Goal: Find specific page/section: Find specific page/section

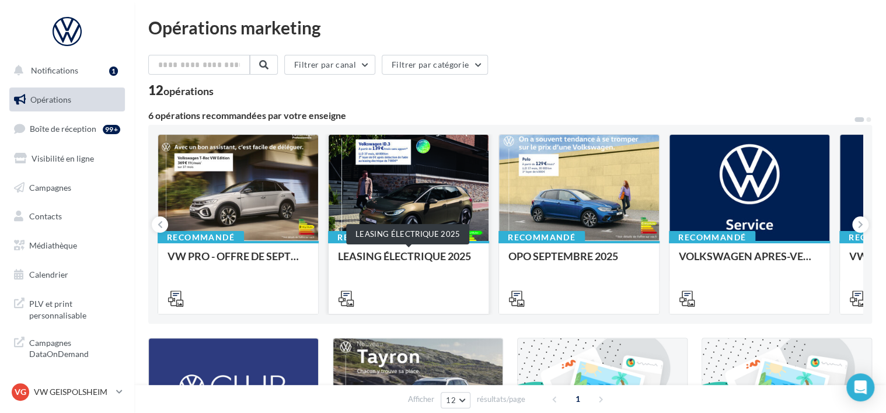
click at [414, 266] on div "LEASING ÉLECTRIQUE 2025" at bounding box center [408, 261] width 141 height 23
click at [103, 389] on p "VW GEISPOLSHEIM" at bounding box center [73, 392] width 78 height 12
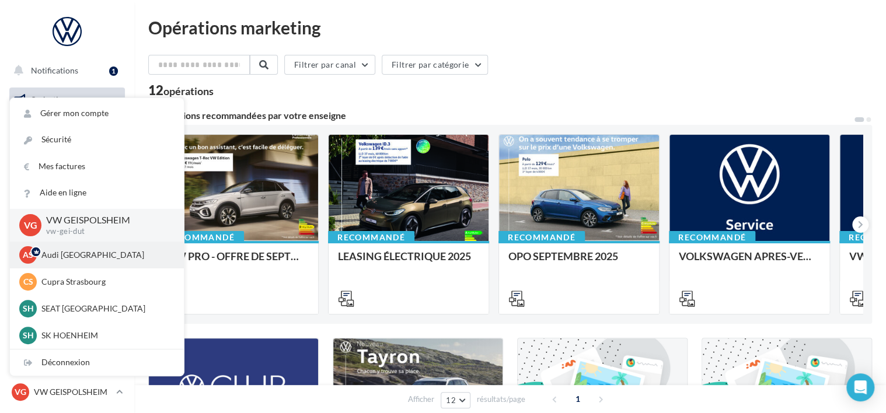
click at [99, 259] on p "Audi [GEOGRAPHIC_DATA]" at bounding box center [105, 255] width 128 height 12
